Goal: Information Seeking & Learning: Learn about a topic

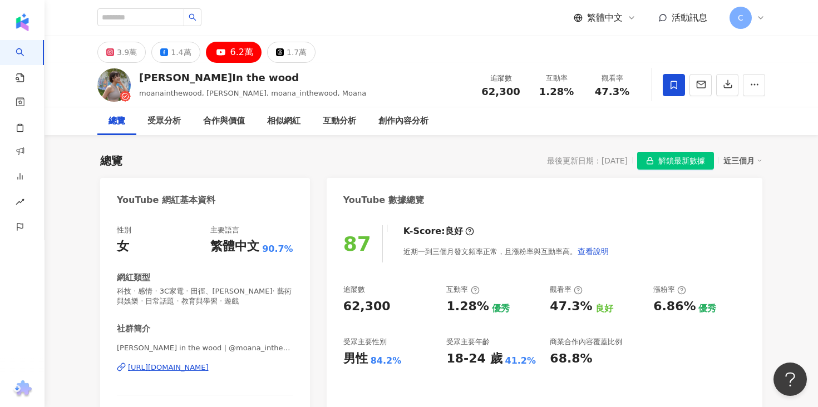
click at [209, 368] on div "https://www.youtube.com/channel/UCUkF5nv8zEuY-rCX7rVH0SQ" at bounding box center [168, 368] width 81 height 10
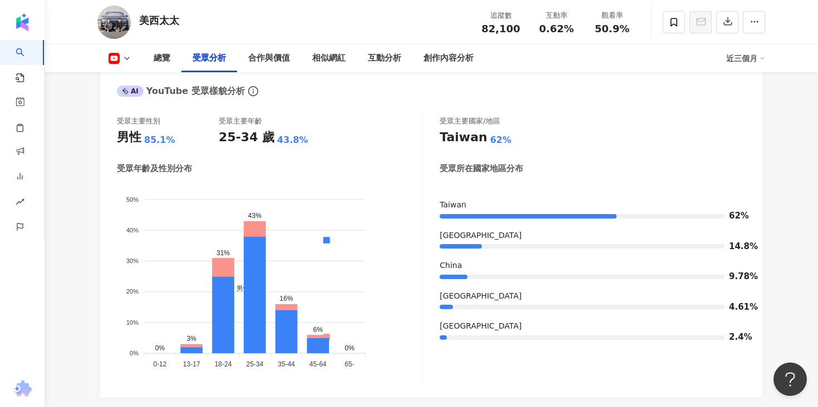
scroll to position [985, 0]
